Goal: Task Accomplishment & Management: Manage account settings

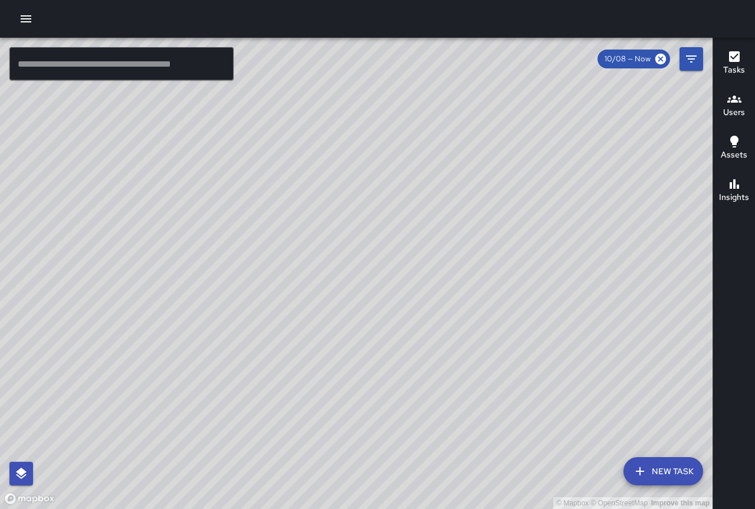
click at [28, 18] on icon "button" at bounding box center [26, 19] width 14 height 14
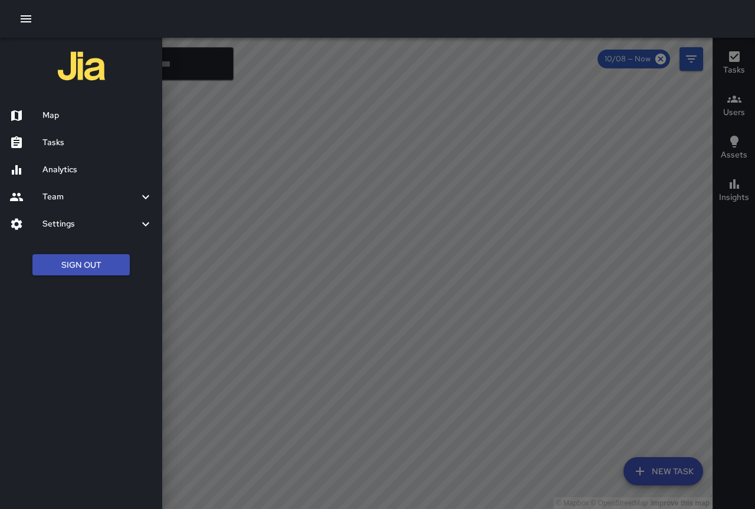
click at [29, 18] on icon "button" at bounding box center [26, 19] width 14 height 14
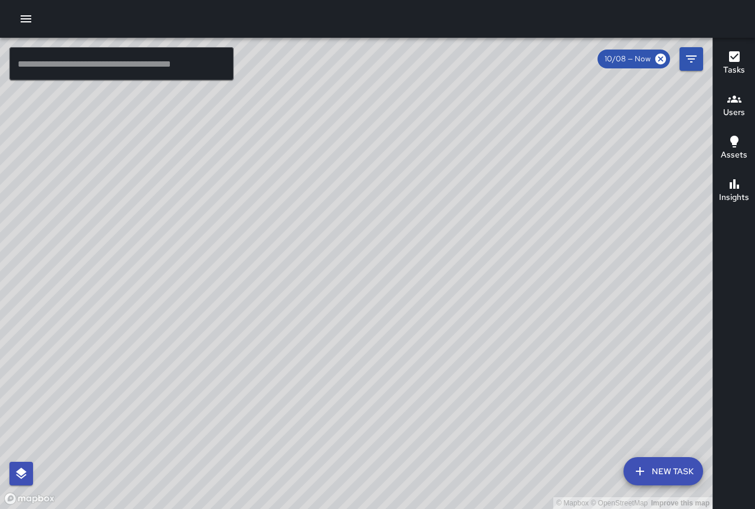
click at [29, 18] on icon "button" at bounding box center [26, 19] width 14 height 14
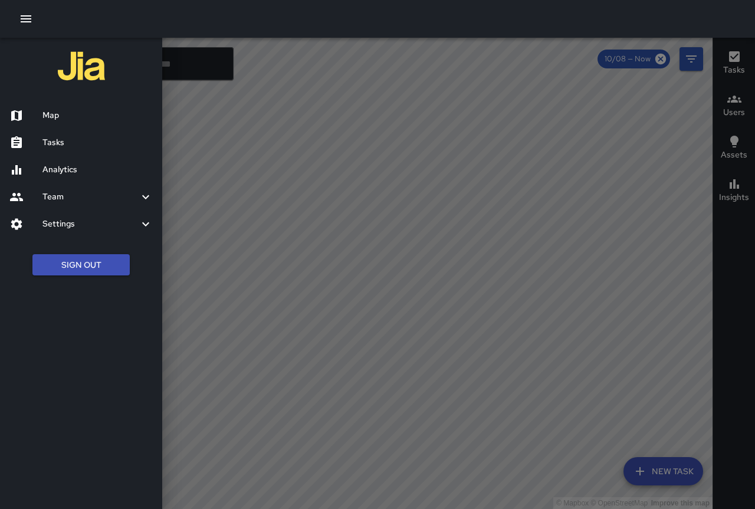
click at [97, 258] on button "Sign Out" at bounding box center [80, 265] width 97 height 22
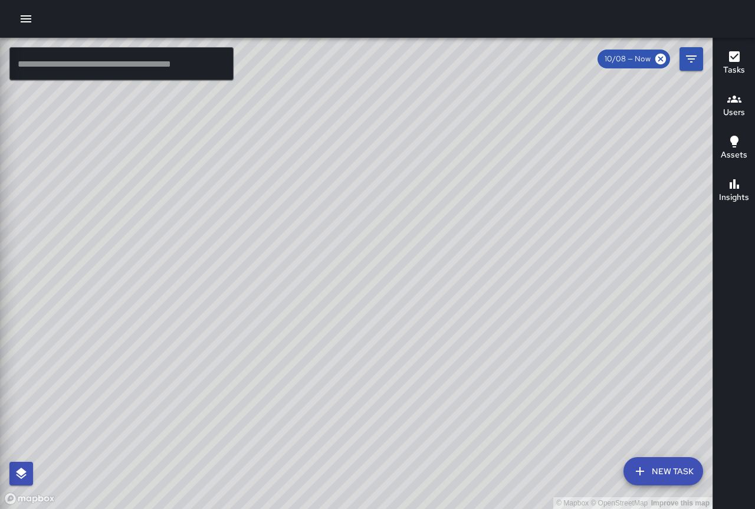
click at [30, 17] on div "© Mapbox © OpenStreetMap Improve this map ​ New Task 10/08 — Now Map Layers Tas…" at bounding box center [377, 254] width 755 height 509
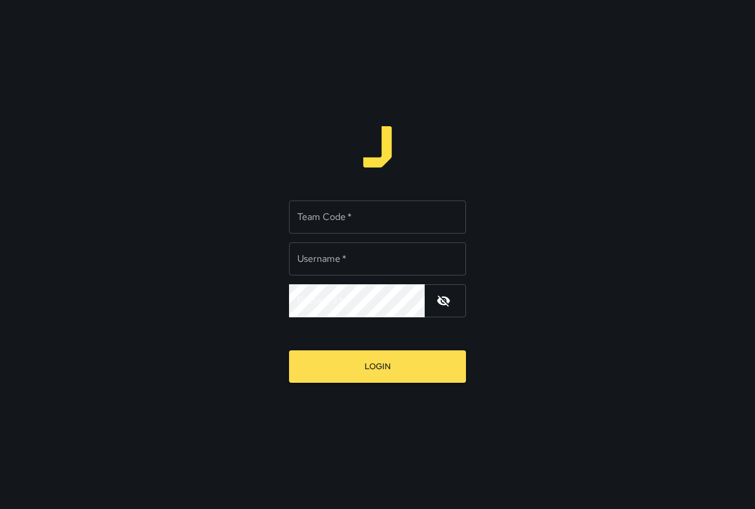
click at [348, 220] on input "Team Code   *" at bounding box center [377, 217] width 177 height 33
type input "****"
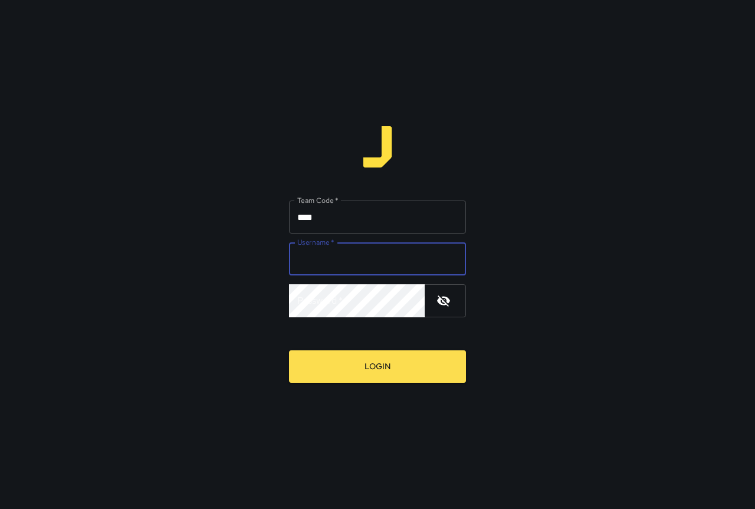
click at [335, 257] on input "Username   *" at bounding box center [377, 259] width 177 height 33
type input "****"
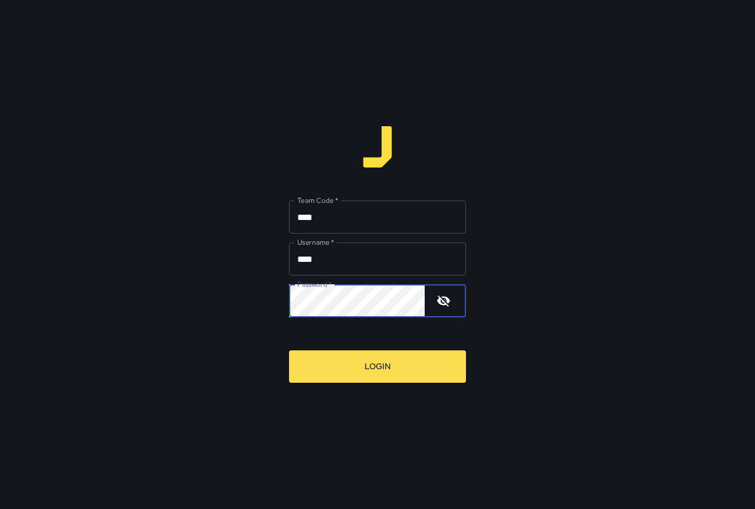
click at [364, 361] on button "Login" at bounding box center [377, 367] width 177 height 32
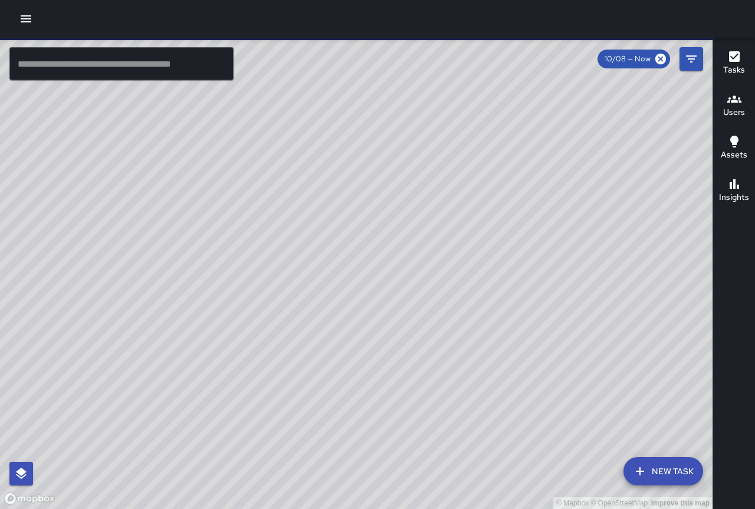
drag, startPoint x: 362, startPoint y: 385, endPoint x: 317, endPoint y: 305, distance: 91.9
click at [344, 380] on div "© Mapbox © OpenStreetMap Improve this map" at bounding box center [356, 273] width 713 height 471
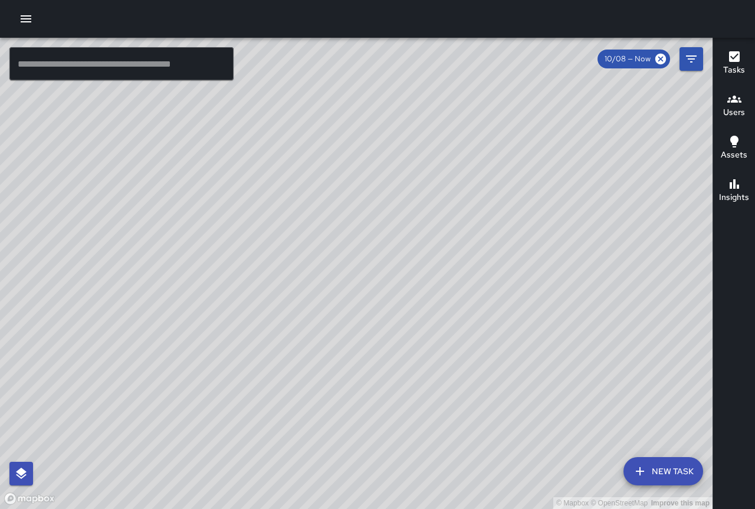
drag, startPoint x: 332, startPoint y: 373, endPoint x: 303, endPoint y: 397, distance: 37.3
click at [306, 401] on div "© Mapbox © OpenStreetMap Improve this map" at bounding box center [356, 273] width 713 height 471
drag, startPoint x: 309, startPoint y: 285, endPoint x: 280, endPoint y: 271, distance: 31.9
click at [280, 271] on div "© Mapbox © OpenStreetMap Improve this map" at bounding box center [356, 273] width 713 height 471
drag, startPoint x: 295, startPoint y: 300, endPoint x: 280, endPoint y: 268, distance: 34.6
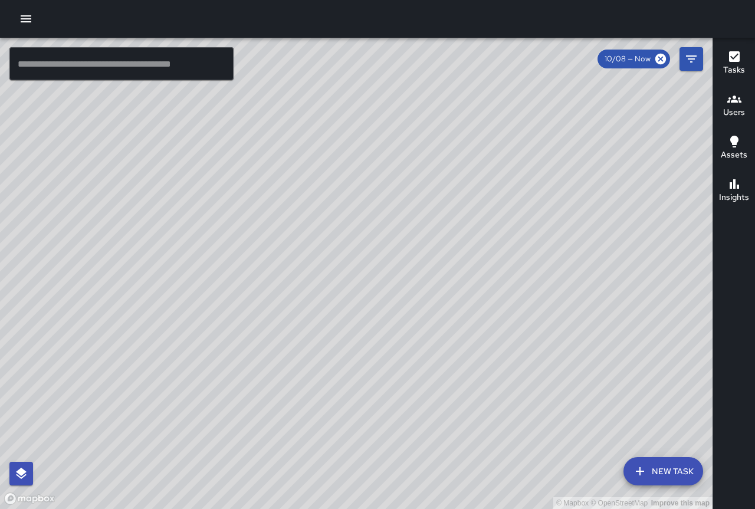
click at [280, 268] on div "© Mapbox © OpenStreetMap Improve this map" at bounding box center [356, 273] width 713 height 471
drag, startPoint x: 320, startPoint y: 322, endPoint x: 276, endPoint y: 253, distance: 82.0
click at [276, 254] on div "© Mapbox © OpenStreetMap Improve this map" at bounding box center [356, 273] width 713 height 471
drag, startPoint x: 380, startPoint y: 342, endPoint x: 301, endPoint y: 247, distance: 123.6
click at [300, 247] on div "© Mapbox © OpenStreetMap Improve this map" at bounding box center [356, 273] width 713 height 471
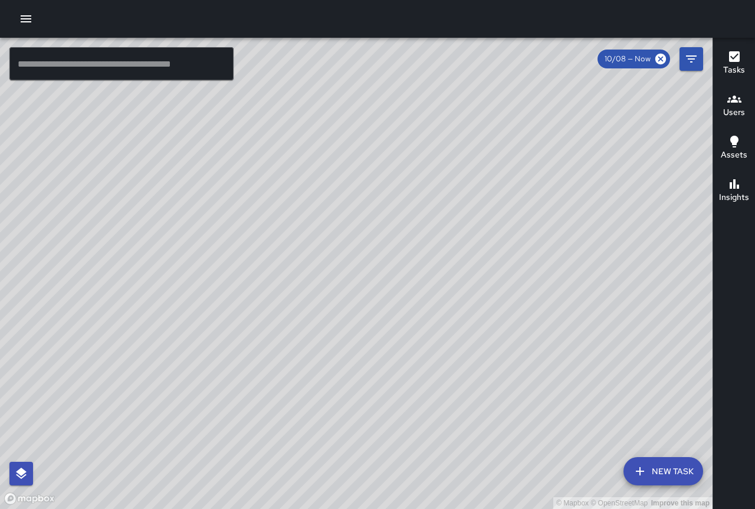
drag, startPoint x: 372, startPoint y: 339, endPoint x: 342, endPoint y: 312, distance: 40.5
click at [342, 312] on div "© Mapbox © OpenStreetMap Improve this map" at bounding box center [356, 273] width 713 height 471
drag, startPoint x: 521, startPoint y: 418, endPoint x: 403, endPoint y: 328, distance: 148.2
click at [403, 328] on div "© Mapbox © OpenStreetMap Improve this map" at bounding box center [356, 273] width 713 height 471
drag, startPoint x: 359, startPoint y: 464, endPoint x: 436, endPoint y: 404, distance: 98.3
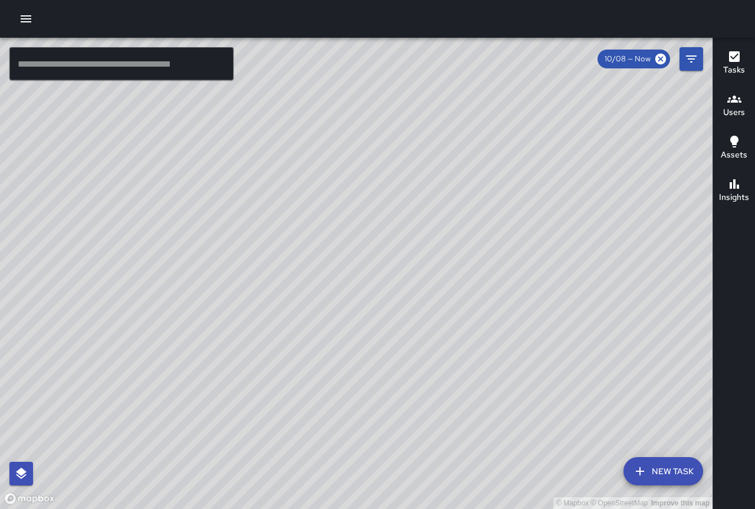
click at [436, 405] on div "© Mapbox © OpenStreetMap Improve this map" at bounding box center [356, 273] width 713 height 471
drag, startPoint x: 490, startPoint y: 320, endPoint x: 365, endPoint y: 149, distance: 211.6
click at [374, 142] on div "© Mapbox © OpenStreetMap Improve this map" at bounding box center [356, 273] width 713 height 471
drag, startPoint x: 300, startPoint y: 155, endPoint x: 316, endPoint y: 215, distance: 61.7
click at [316, 215] on div "© Mapbox © OpenStreetMap Improve this map" at bounding box center [356, 273] width 713 height 471
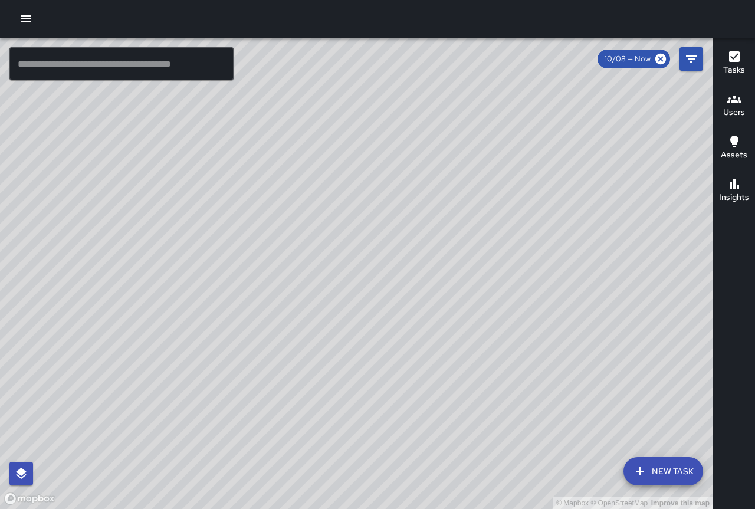
drag, startPoint x: 405, startPoint y: 225, endPoint x: 417, endPoint y: 274, distance: 50.5
click at [417, 274] on div "© Mapbox © OpenStreetMap Improve this map" at bounding box center [356, 273] width 713 height 471
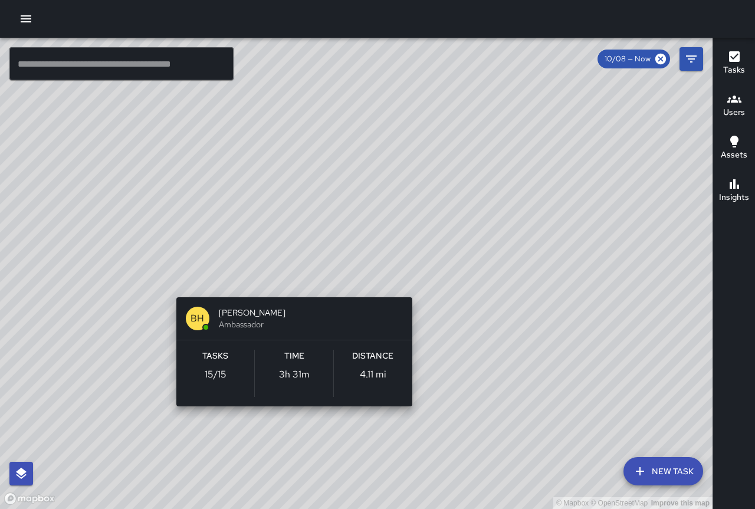
click at [292, 277] on div "© Mapbox © OpenStreetMap Improve this map BH Brian Hung Ambassador Tasks 15 / 1…" at bounding box center [356, 273] width 713 height 471
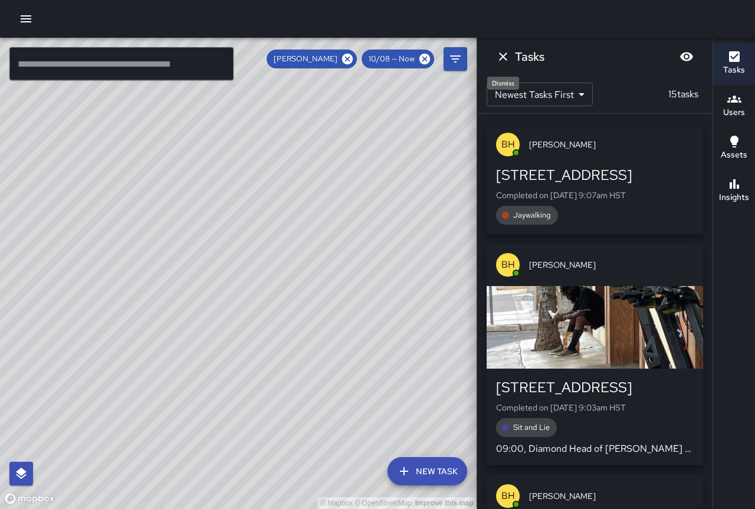
click at [503, 60] on icon "Dismiss" at bounding box center [503, 57] width 14 height 14
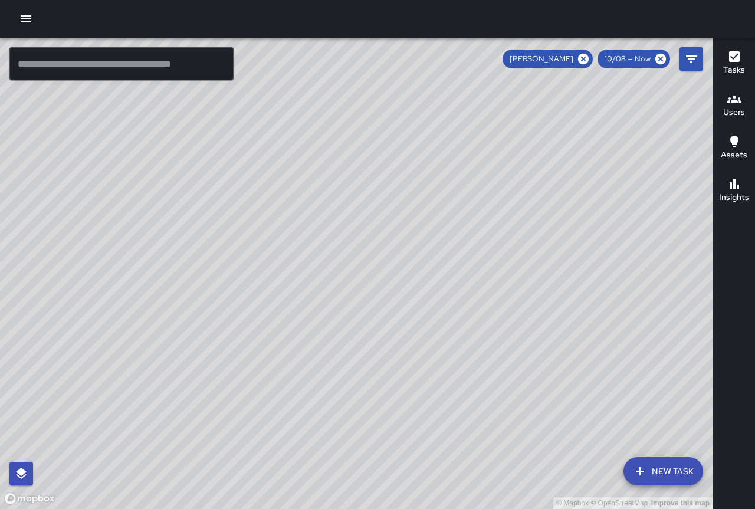
drag, startPoint x: 337, startPoint y: 281, endPoint x: 355, endPoint y: 287, distance: 19.4
click at [355, 287] on div "© Mapbox © OpenStreetMap Improve this map" at bounding box center [356, 273] width 713 height 471
drag, startPoint x: 342, startPoint y: 290, endPoint x: 416, endPoint y: 292, distance: 74.4
click at [416, 292] on div "© Mapbox © OpenStreetMap Improve this map" at bounding box center [356, 273] width 713 height 471
drag, startPoint x: 368, startPoint y: 302, endPoint x: 401, endPoint y: 487, distance: 187.6
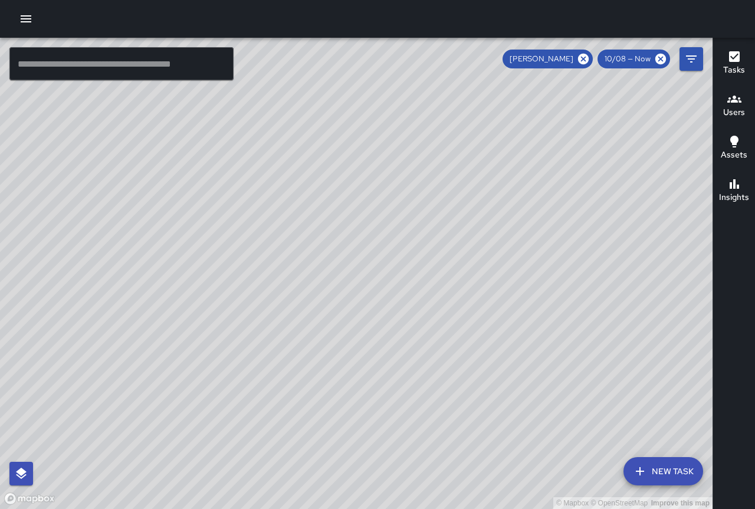
click at [401, 489] on div "© Mapbox © OpenStreetMap Improve this map" at bounding box center [356, 273] width 713 height 471
drag, startPoint x: 662, startPoint y: 202, endPoint x: 646, endPoint y: 306, distance: 105.6
click at [646, 306] on div "© Mapbox © OpenStreetMap Improve this map" at bounding box center [356, 273] width 713 height 471
drag, startPoint x: 529, startPoint y: 370, endPoint x: 569, endPoint y: 349, distance: 44.9
click at [569, 349] on div "© Mapbox © OpenStreetMap Improve this map" at bounding box center [356, 273] width 713 height 471
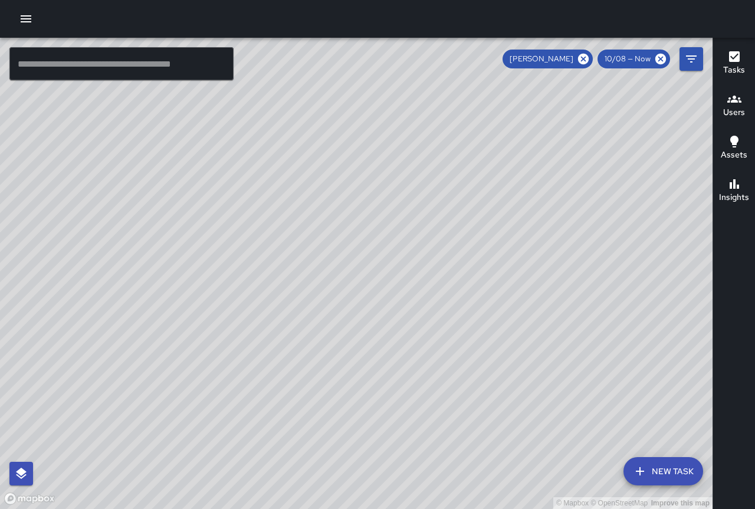
drag, startPoint x: 561, startPoint y: 347, endPoint x: 610, endPoint y: 322, distance: 55.7
click at [610, 323] on div "© Mapbox © OpenStreetMap Improve this map" at bounding box center [356, 273] width 713 height 471
drag, startPoint x: 434, startPoint y: 469, endPoint x: 434, endPoint y: 218, distance: 250.8
click at [434, 218] on div "© Mapbox © OpenStreetMap Improve this map" at bounding box center [356, 273] width 713 height 471
drag, startPoint x: 495, startPoint y: 167, endPoint x: 505, endPoint y: 217, distance: 51.3
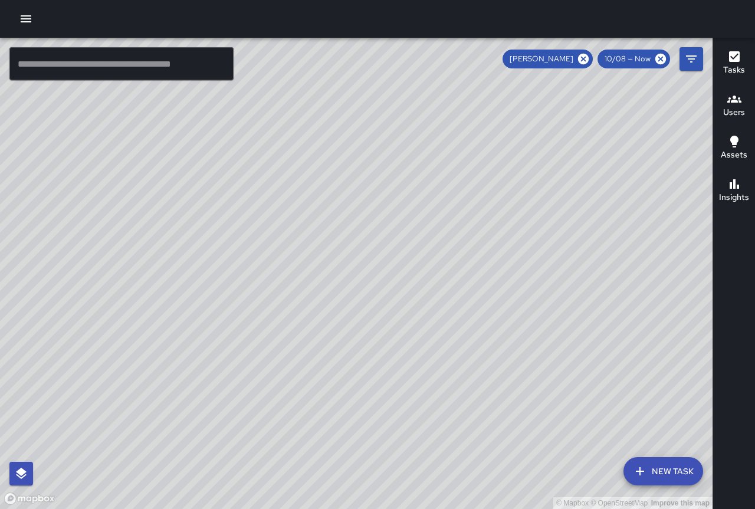
click at [505, 217] on div "© Mapbox © OpenStreetMap Improve this map" at bounding box center [356, 273] width 713 height 471
drag, startPoint x: 412, startPoint y: 173, endPoint x: 329, endPoint y: 240, distance: 106.2
click at [332, 365] on div "© Mapbox © OpenStreetMap Improve this map" at bounding box center [356, 273] width 713 height 471
drag, startPoint x: 397, startPoint y: 268, endPoint x: 396, endPoint y: 145, distance: 123.3
click at [396, 145] on div "© Mapbox © OpenStreetMap Improve this map" at bounding box center [356, 273] width 713 height 471
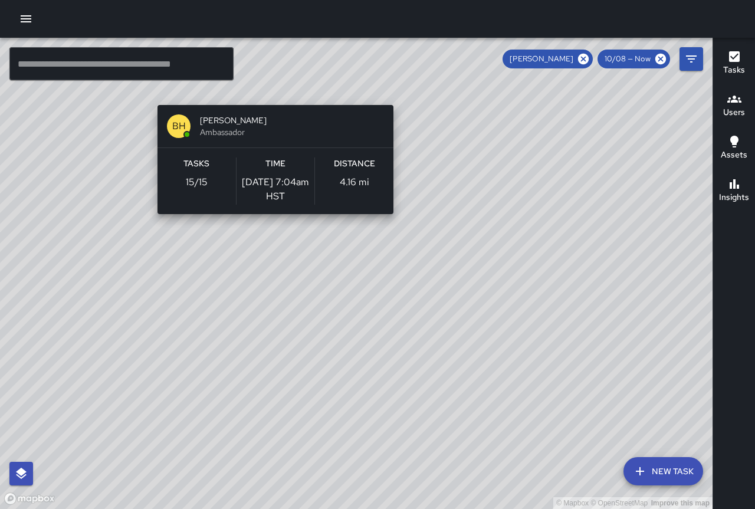
drag, startPoint x: 458, startPoint y: 179, endPoint x: 271, endPoint y: 97, distance: 204.3
click at [271, 97] on div "© Mapbox © OpenStreetMap Improve this map BH Brian Hung Ambassador Tasks 15 / 1…" at bounding box center [356, 273] width 713 height 471
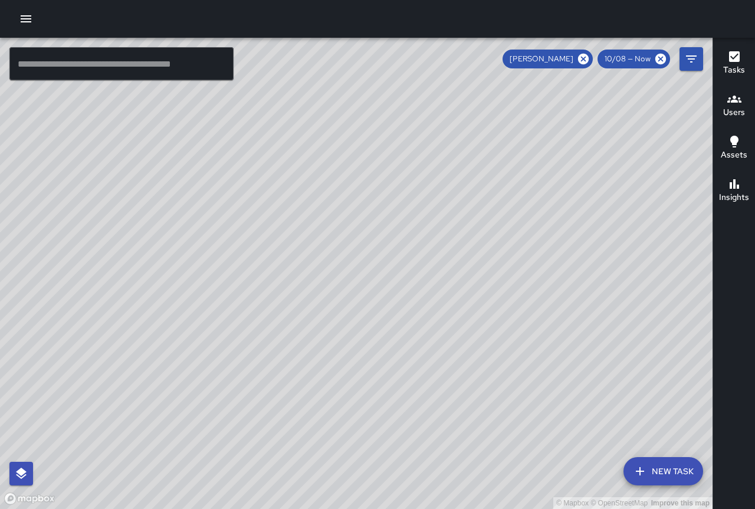
drag, startPoint x: 368, startPoint y: 385, endPoint x: 312, endPoint y: 254, distance: 142.2
click at [312, 254] on div "© Mapbox © OpenStreetMap Improve this map" at bounding box center [356, 273] width 713 height 471
drag, startPoint x: 342, startPoint y: 264, endPoint x: 304, endPoint y: 176, distance: 95.2
click at [304, 176] on div "© Mapbox © OpenStreetMap Improve this map" at bounding box center [356, 273] width 713 height 471
drag, startPoint x: 542, startPoint y: 284, endPoint x: 420, endPoint y: 172, distance: 165.8
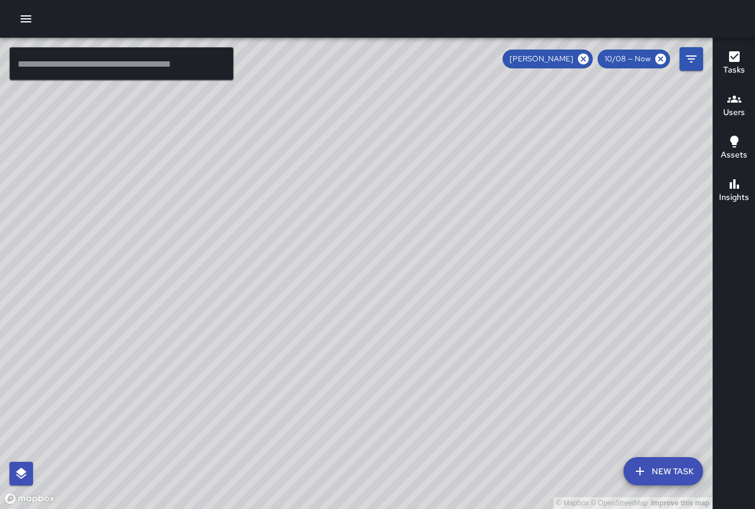
click at [420, 172] on div "© Mapbox © OpenStreetMap Improve this map" at bounding box center [356, 273] width 713 height 471
drag, startPoint x: 591, startPoint y: 338, endPoint x: 330, endPoint y: 37, distance: 398.2
click at [330, 37] on div "© Mapbox © OpenStreetMap Improve this map ​ New Task Brian Hung 10/08 — Now Map…" at bounding box center [377, 254] width 755 height 509
drag, startPoint x: 530, startPoint y: 300, endPoint x: 552, endPoint y: 352, distance: 56.0
click at [552, 352] on div "© Mapbox © OpenStreetMap Improve this map" at bounding box center [356, 273] width 713 height 471
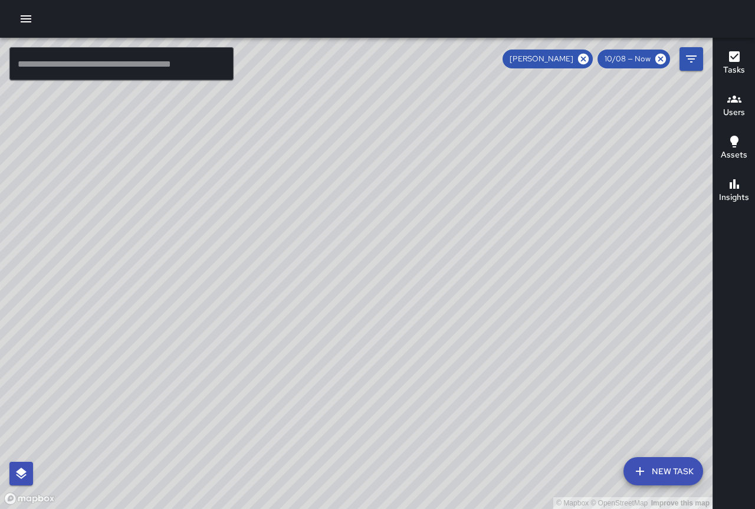
drag, startPoint x: 270, startPoint y: 236, endPoint x: 506, endPoint y: 450, distance: 318.3
click at [506, 450] on div "© Mapbox © OpenStreetMap Improve this map" at bounding box center [356, 273] width 713 height 471
drag, startPoint x: 387, startPoint y: 324, endPoint x: 463, endPoint y: 427, distance: 127.5
click at [463, 427] on div "© Mapbox © OpenStreetMap Improve this map" at bounding box center [356, 273] width 713 height 471
drag, startPoint x: 384, startPoint y: 315, endPoint x: 513, endPoint y: 444, distance: 181.9
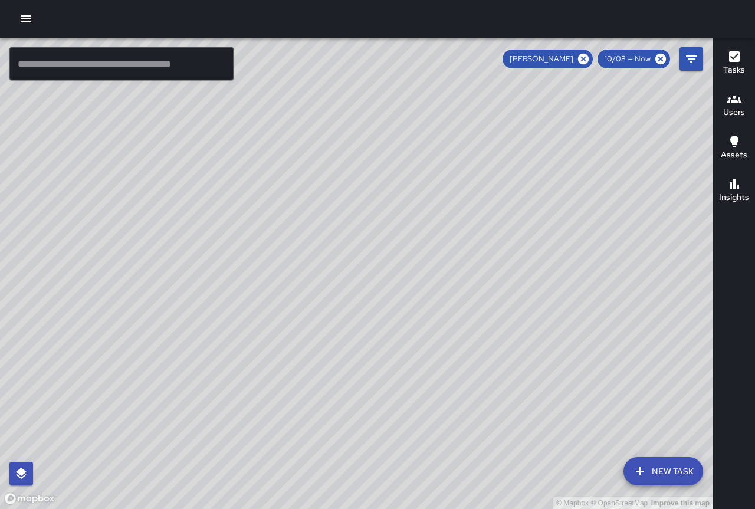
click at [520, 451] on div "© Mapbox © OpenStreetMap Improve this map" at bounding box center [356, 273] width 713 height 471
drag, startPoint x: 391, startPoint y: 394, endPoint x: 292, endPoint y: 333, distance: 115.8
click at [293, 333] on div "© Mapbox © OpenStreetMap Improve this map" at bounding box center [356, 273] width 713 height 471
drag, startPoint x: 296, startPoint y: 333, endPoint x: 189, endPoint y: 227, distance: 150.6
click at [190, 227] on div "© Mapbox © OpenStreetMap Improve this map" at bounding box center [356, 273] width 713 height 471
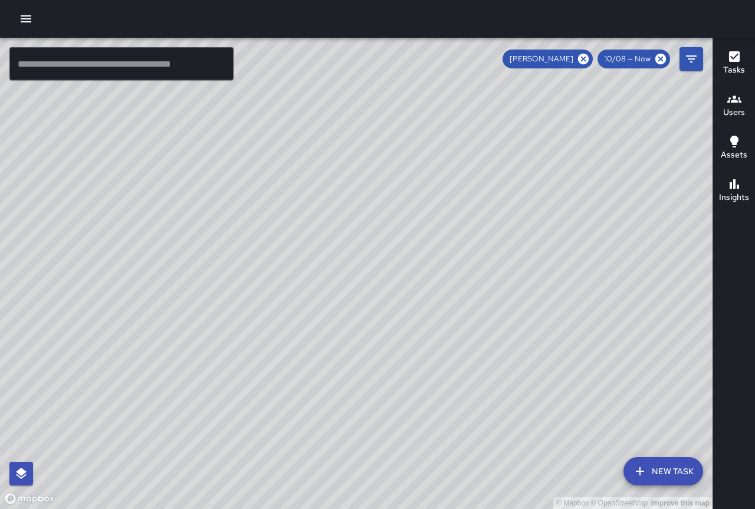
drag, startPoint x: 345, startPoint y: 365, endPoint x: 168, endPoint y: 412, distance: 183.1
click at [242, 418] on div "© Mapbox © OpenStreetMap Improve this map" at bounding box center [356, 273] width 713 height 471
drag, startPoint x: 325, startPoint y: 414, endPoint x: 320, endPoint y: 408, distance: 7.6
click at [320, 408] on div "© Mapbox © OpenStreetMap Improve this map" at bounding box center [356, 273] width 713 height 471
drag, startPoint x: 287, startPoint y: 381, endPoint x: 261, endPoint y: 316, distance: 70.5
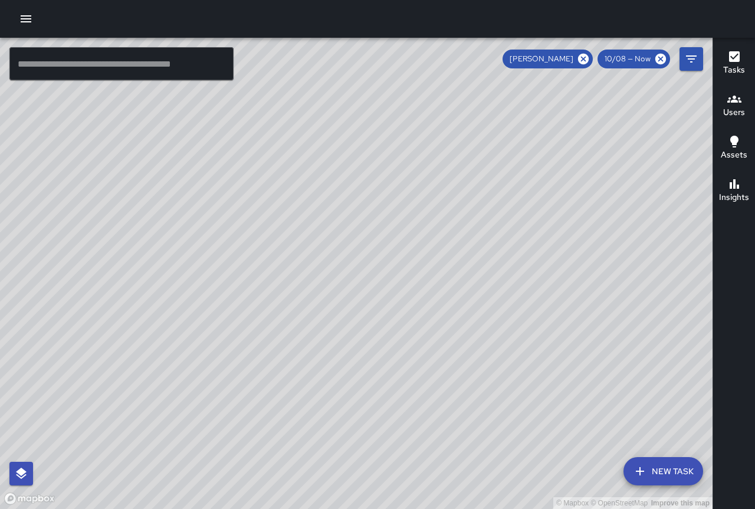
click at [261, 316] on div "© Mapbox © OpenStreetMap Improve this map" at bounding box center [356, 273] width 713 height 471
drag, startPoint x: 465, startPoint y: 217, endPoint x: 353, endPoint y: 336, distance: 163.6
click at [332, 343] on div "© Mapbox © OpenStreetMap Improve this map" at bounding box center [356, 273] width 713 height 471
drag, startPoint x: 137, startPoint y: 388, endPoint x: 240, endPoint y: 129, distance: 278.7
click at [240, 129] on div "© Mapbox © OpenStreetMap Improve this map" at bounding box center [356, 273] width 713 height 471
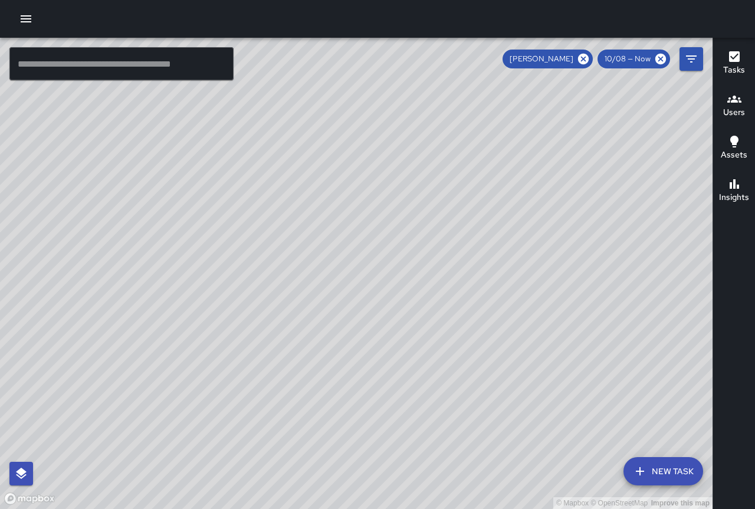
drag, startPoint x: 272, startPoint y: 300, endPoint x: 225, endPoint y: 285, distance: 48.9
click at [225, 286] on div "© Mapbox © OpenStreetMap Improve this map" at bounding box center [356, 273] width 713 height 471
drag, startPoint x: 435, startPoint y: 395, endPoint x: 257, endPoint y: 277, distance: 212.9
click at [257, 277] on div "© Mapbox © OpenStreetMap Improve this map" at bounding box center [356, 273] width 713 height 471
drag, startPoint x: 257, startPoint y: 277, endPoint x: 514, endPoint y: 431, distance: 299.4
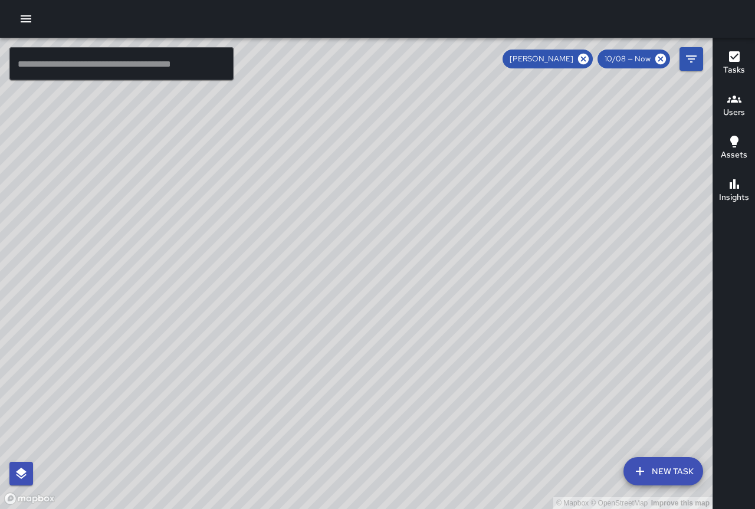
click at [514, 431] on div "© Mapbox © OpenStreetMap Improve this map" at bounding box center [356, 273] width 713 height 471
drag, startPoint x: 528, startPoint y: 391, endPoint x: 544, endPoint y: 418, distance: 32.0
click at [543, 418] on div "© Mapbox © OpenStreetMap Improve this map" at bounding box center [356, 273] width 713 height 471
drag, startPoint x: 330, startPoint y: 175, endPoint x: 577, endPoint y: 484, distance: 395.2
click at [577, 484] on div "© Mapbox © OpenStreetMap Improve this map" at bounding box center [356, 273] width 713 height 471
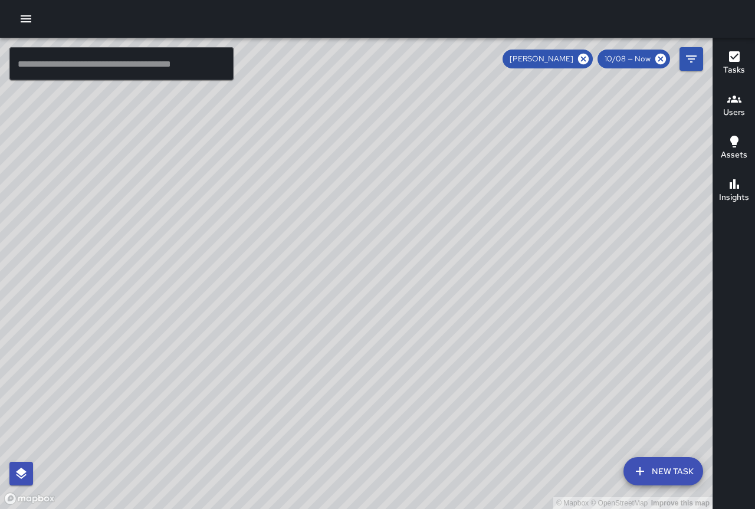
drag, startPoint x: 464, startPoint y: 393, endPoint x: 521, endPoint y: 524, distance: 143.0
click at [521, 509] on html "© Mapbox © OpenStreetMap Improve this map ​ New Task Brian Hung 10/08 — Now Map…" at bounding box center [377, 254] width 755 height 509
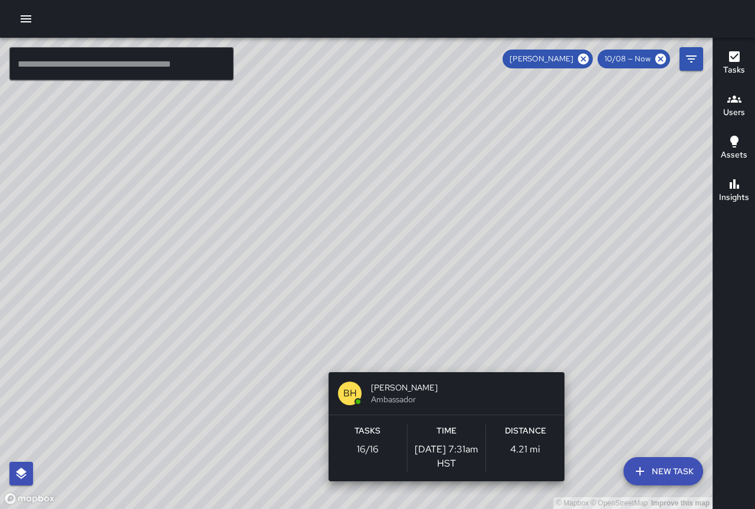
drag, startPoint x: 425, startPoint y: 431, endPoint x: 441, endPoint y: 490, distance: 60.6
click at [441, 490] on div "© Mapbox © OpenStreetMap Improve this map BH Brian Hung Ambassador Tasks 16 / 1…" at bounding box center [356, 273] width 713 height 471
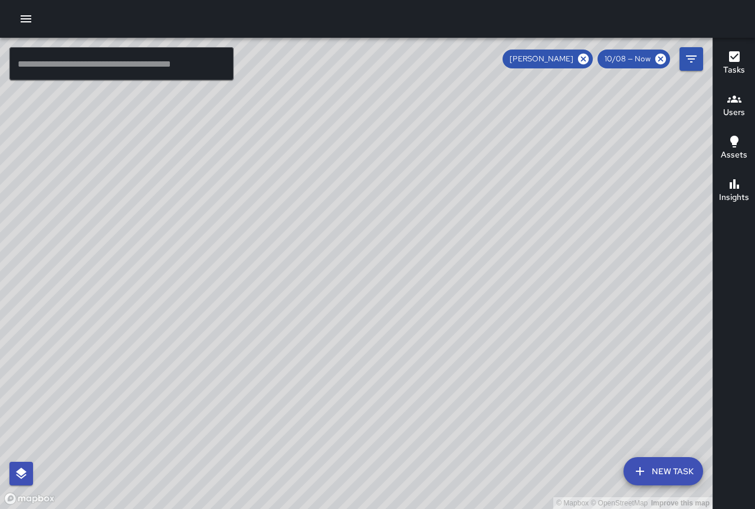
drag, startPoint x: 296, startPoint y: 390, endPoint x: 355, endPoint y: 387, distance: 59.1
click at [355, 387] on div "© Mapbox © OpenStreetMap Improve this map" at bounding box center [356, 273] width 713 height 471
drag, startPoint x: 294, startPoint y: 391, endPoint x: 290, endPoint y: 479, distance: 88.6
click at [290, 479] on div "© Mapbox © OpenStreetMap Improve this map" at bounding box center [356, 273] width 713 height 471
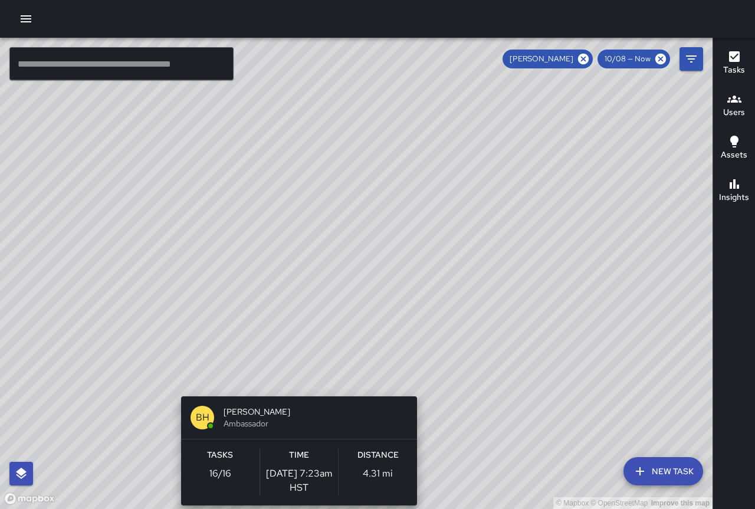
drag, startPoint x: 289, startPoint y: 461, endPoint x: 295, endPoint y: 389, distance: 72.2
click at [295, 389] on div "© Mapbox © OpenStreetMap Improve this map BH Brian Hung Ambassador Tasks 16 / 1…" at bounding box center [356, 273] width 713 height 471
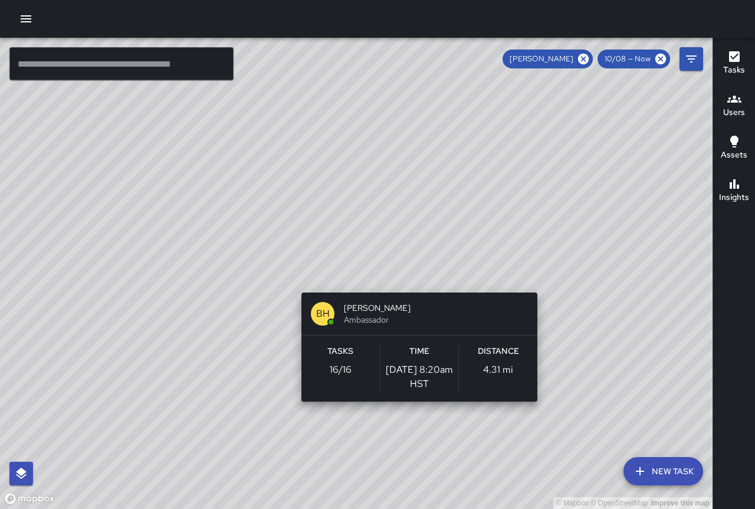
drag, startPoint x: 413, startPoint y: 459, endPoint x: 414, endPoint y: 409, distance: 50.2
click at [414, 409] on div "© Mapbox © OpenStreetMap Improve this map BH Brian Hung Ambassador Tasks 16 / 1…" at bounding box center [356, 273] width 713 height 471
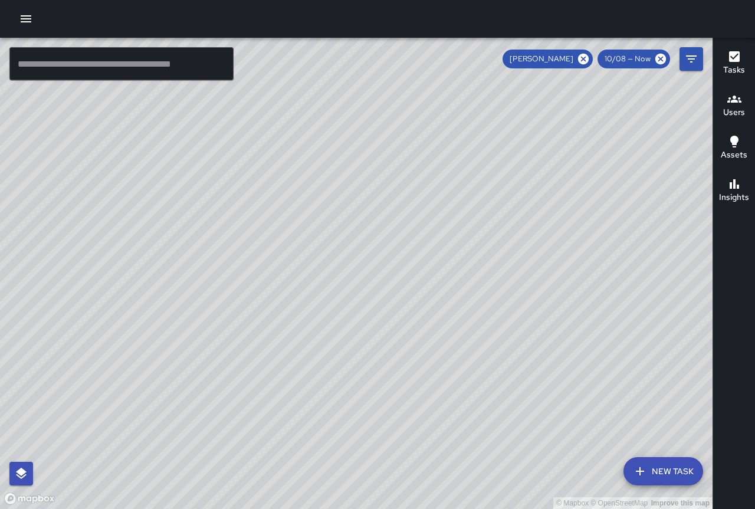
click at [285, 410] on div "© Mapbox © OpenStreetMap Improve this map" at bounding box center [356, 273] width 713 height 471
drag, startPoint x: 423, startPoint y: 294, endPoint x: 401, endPoint y: 340, distance: 50.9
click at [401, 340] on div "© Mapbox © OpenStreetMap Improve this map" at bounding box center [356, 273] width 713 height 471
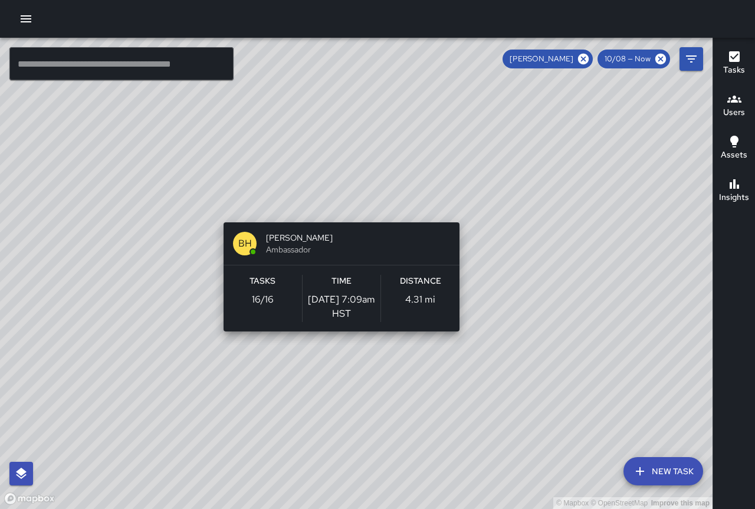
drag, startPoint x: 474, startPoint y: 309, endPoint x: 336, endPoint y: 218, distance: 165.0
click at [336, 218] on div "© Mapbox © OpenStreetMap Improve this map BH Brian Hung Ambassador Tasks 16 / 1…" at bounding box center [356, 273] width 713 height 471
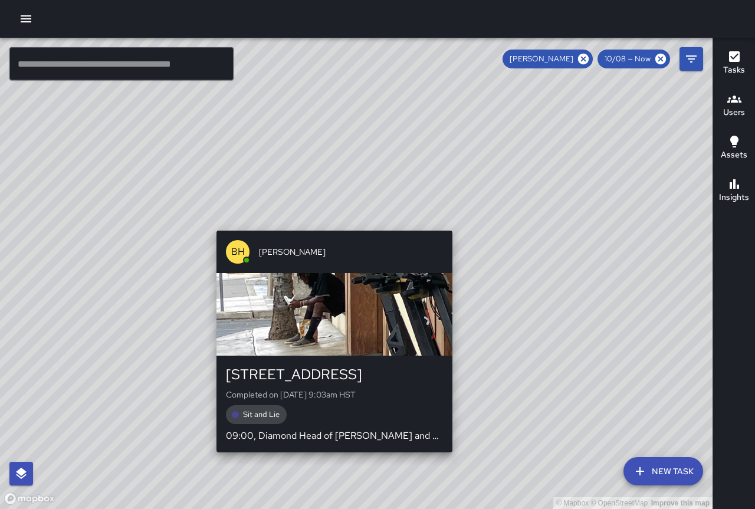
click at [334, 226] on div "BH Brian Hung 2186 Kalākaua Avenue Completed on 10/8/2025, 9:03am HST Sit and L…" at bounding box center [334, 341] width 245 height 231
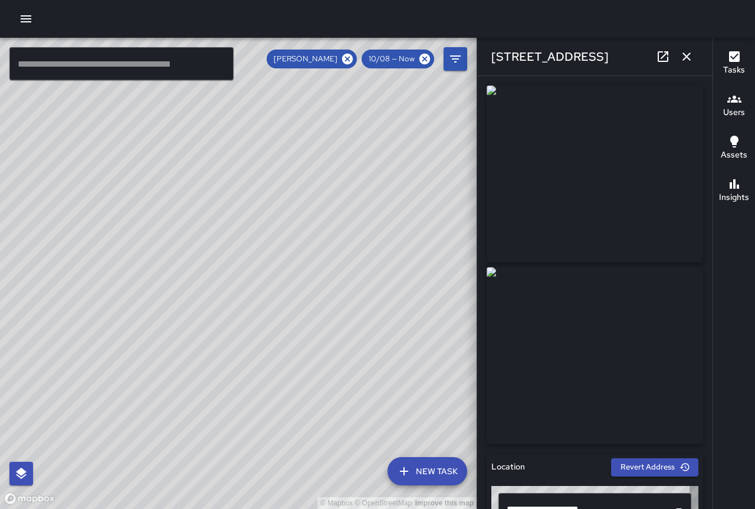
type input "**********"
click at [691, 52] on icon "button" at bounding box center [687, 57] width 14 height 14
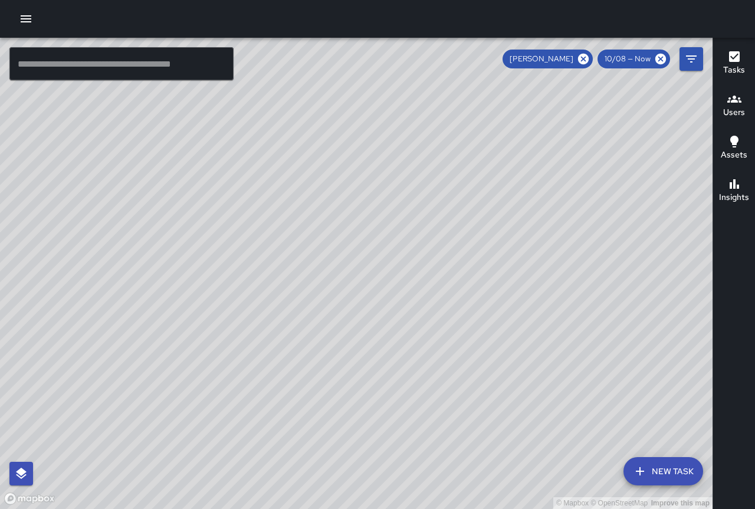
drag, startPoint x: 522, startPoint y: 363, endPoint x: 546, endPoint y: 270, distance: 95.8
click at [546, 270] on div "© Mapbox © OpenStreetMap Improve this map" at bounding box center [356, 273] width 713 height 471
drag, startPoint x: 593, startPoint y: 326, endPoint x: 473, endPoint y: 254, distance: 139.8
click at [475, 260] on div "© Mapbox © OpenStreetMap Improve this map" at bounding box center [356, 273] width 713 height 471
drag, startPoint x: 572, startPoint y: 390, endPoint x: 464, endPoint y: 288, distance: 148.2
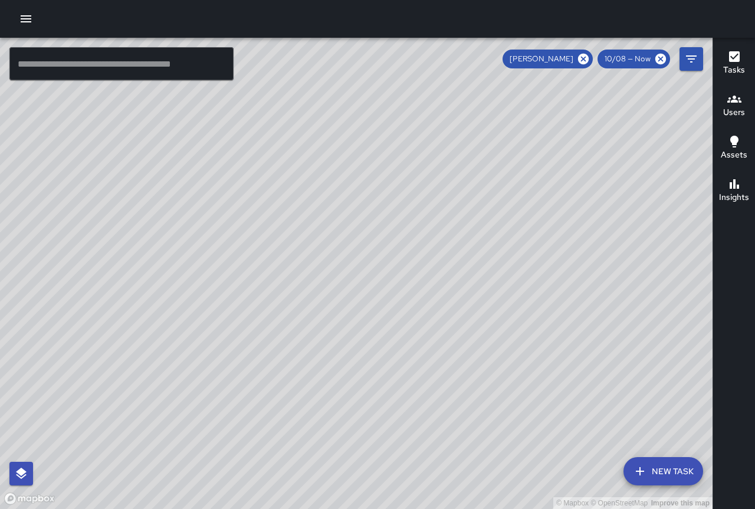
click at [545, 355] on div "© Mapbox © OpenStreetMap Improve this map" at bounding box center [356, 273] width 713 height 471
drag, startPoint x: 407, startPoint y: 358, endPoint x: 306, endPoint y: 273, distance: 132.8
click at [306, 273] on div "© Mapbox © OpenStreetMap Improve this map" at bounding box center [356, 273] width 713 height 471
drag, startPoint x: 349, startPoint y: 270, endPoint x: 299, endPoint y: 240, distance: 58.3
click at [299, 240] on div "© Mapbox © OpenStreetMap Improve this map" at bounding box center [356, 273] width 713 height 471
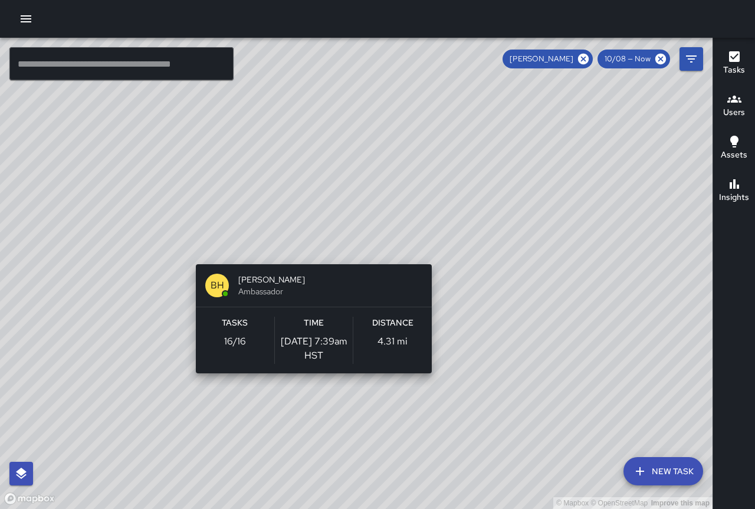
drag, startPoint x: 305, startPoint y: 248, endPoint x: 310, endPoint y: 258, distance: 10.8
click at [310, 258] on div "© Mapbox © OpenStreetMap Improve this map BH Brian Hung Ambassador Tasks 16 / 1…" at bounding box center [356, 273] width 713 height 471
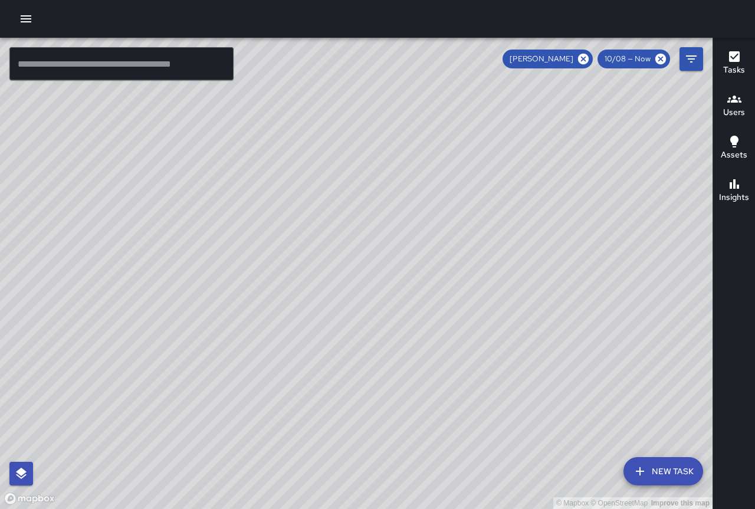
drag, startPoint x: 251, startPoint y: 236, endPoint x: 302, endPoint y: 261, distance: 57.3
click at [302, 261] on div "© Mapbox © OpenStreetMap Improve this map" at bounding box center [356, 273] width 713 height 471
drag, startPoint x: 300, startPoint y: 272, endPoint x: 319, endPoint y: 288, distance: 24.7
click at [319, 288] on div "© Mapbox © OpenStreetMap Improve this map" at bounding box center [356, 273] width 713 height 471
drag, startPoint x: 329, startPoint y: 258, endPoint x: 347, endPoint y: 280, distance: 28.5
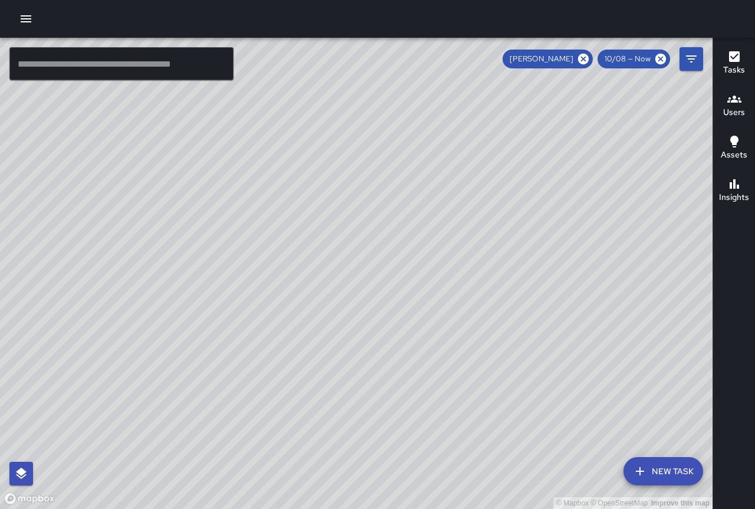
click at [347, 280] on div "© Mapbox © OpenStreetMap Improve this map" at bounding box center [356, 273] width 713 height 471
drag, startPoint x: 343, startPoint y: 279, endPoint x: 381, endPoint y: 322, distance: 57.7
click at [381, 322] on div "© Mapbox © OpenStreetMap Improve this map" at bounding box center [356, 273] width 713 height 471
drag, startPoint x: 358, startPoint y: 317, endPoint x: 376, endPoint y: 337, distance: 26.8
click at [376, 337] on div "© Mapbox © OpenStreetMap Improve this map" at bounding box center [356, 273] width 713 height 471
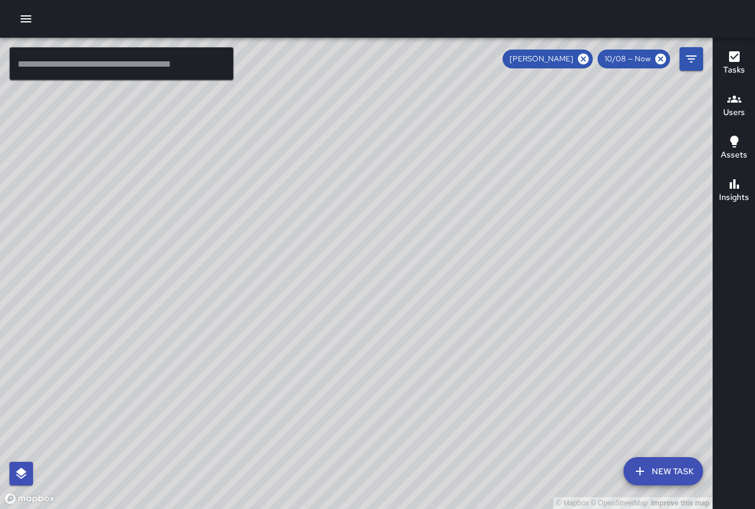
drag, startPoint x: 372, startPoint y: 328, endPoint x: 396, endPoint y: 352, distance: 33.4
click at [396, 352] on div "© Mapbox © OpenStreetMap Improve this map" at bounding box center [356, 273] width 713 height 471
drag, startPoint x: 300, startPoint y: 319, endPoint x: 423, endPoint y: 436, distance: 169.5
click at [423, 436] on div "© Mapbox © OpenStreetMap Improve this map" at bounding box center [356, 273] width 713 height 471
drag, startPoint x: 349, startPoint y: 345, endPoint x: 348, endPoint y: 394, distance: 48.4
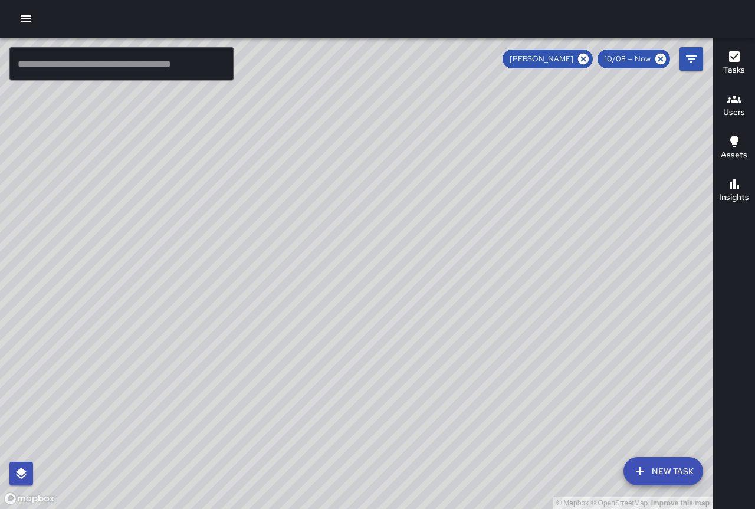
click at [348, 394] on div "© Mapbox © OpenStreetMap Improve this map" at bounding box center [356, 273] width 713 height 471
drag, startPoint x: 515, startPoint y: 376, endPoint x: 545, endPoint y: 341, distance: 46.0
click at [545, 341] on div "© Mapbox © OpenStreetMap Improve this map" at bounding box center [356, 273] width 713 height 471
drag, startPoint x: 579, startPoint y: 378, endPoint x: 425, endPoint y: 284, distance: 181.2
click at [425, 284] on div "© Mapbox © OpenStreetMap Improve this map" at bounding box center [356, 273] width 713 height 471
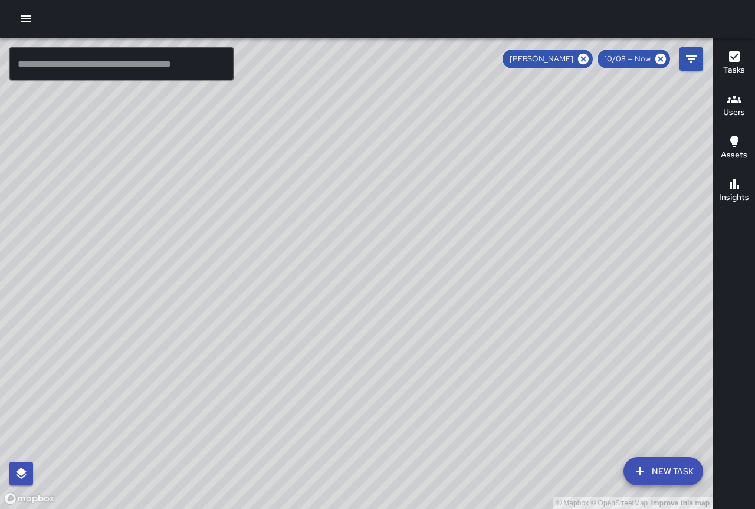
click at [430, 288] on div "© Mapbox © OpenStreetMap Improve this map" at bounding box center [356, 273] width 713 height 471
drag, startPoint x: 435, startPoint y: 299, endPoint x: 453, endPoint y: 300, distance: 17.7
click at [453, 300] on div "© Mapbox © OpenStreetMap Improve this map" at bounding box center [356, 273] width 713 height 471
drag, startPoint x: 453, startPoint y: 306, endPoint x: 457, endPoint y: 320, distance: 14.8
click at [457, 320] on div "© Mapbox © OpenStreetMap Improve this map" at bounding box center [356, 273] width 713 height 471
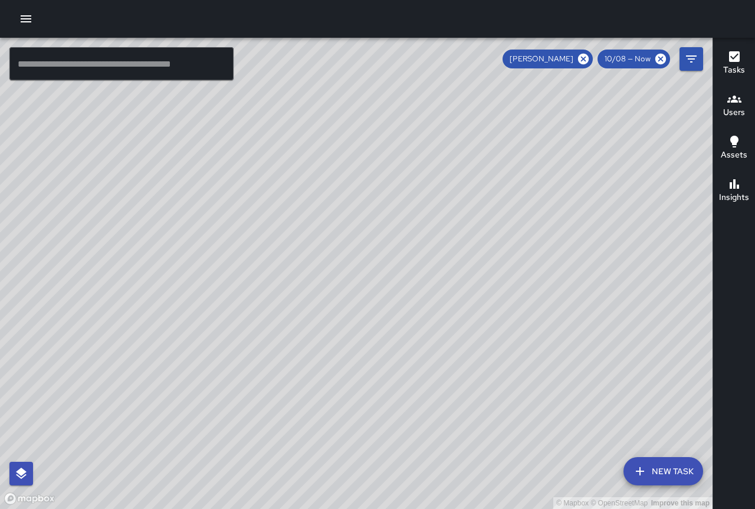
drag, startPoint x: 433, startPoint y: 320, endPoint x: 453, endPoint y: 296, distance: 31.8
click at [453, 296] on div "© Mapbox © OpenStreetMap Improve this map" at bounding box center [356, 273] width 713 height 471
drag, startPoint x: 381, startPoint y: 337, endPoint x: 404, endPoint y: 372, distance: 42.6
click at [404, 372] on div "© Mapbox © OpenStreetMap Improve this map" at bounding box center [356, 273] width 713 height 471
drag, startPoint x: 287, startPoint y: 304, endPoint x: 299, endPoint y: 351, distance: 48.1
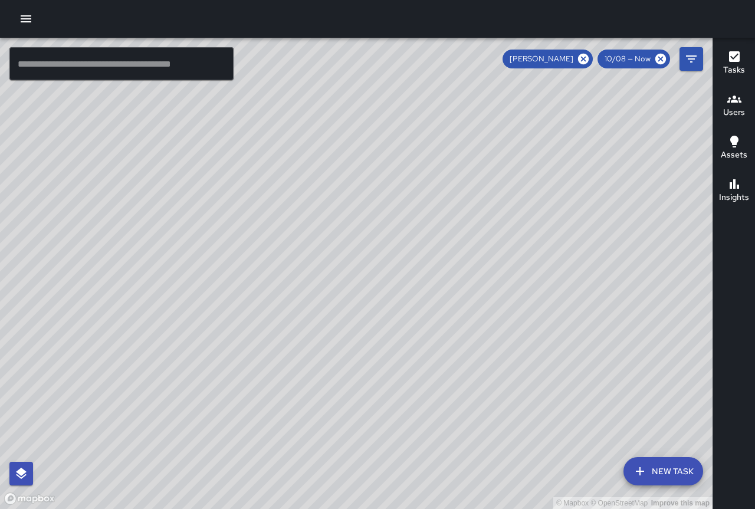
click at [299, 351] on div "© Mapbox © OpenStreetMap Improve this map" at bounding box center [356, 273] width 713 height 471
click at [21, 17] on icon "button" at bounding box center [26, 19] width 14 height 14
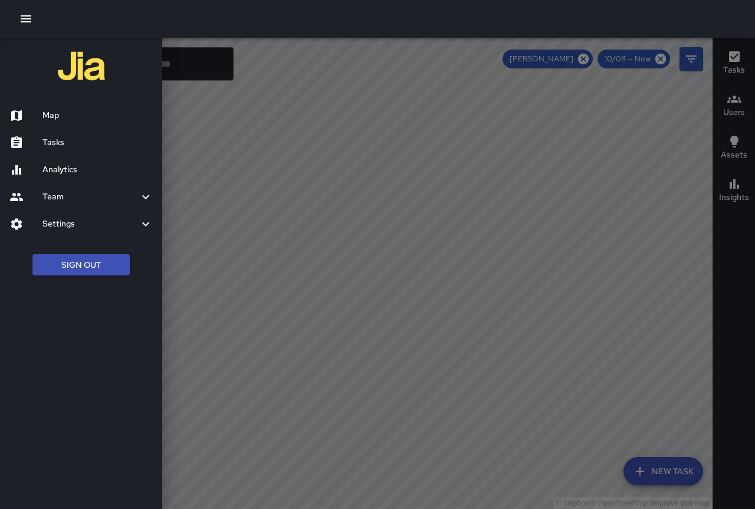
click at [84, 263] on button "Sign Out" at bounding box center [80, 265] width 97 height 22
